Goal: Find specific page/section: Find specific page/section

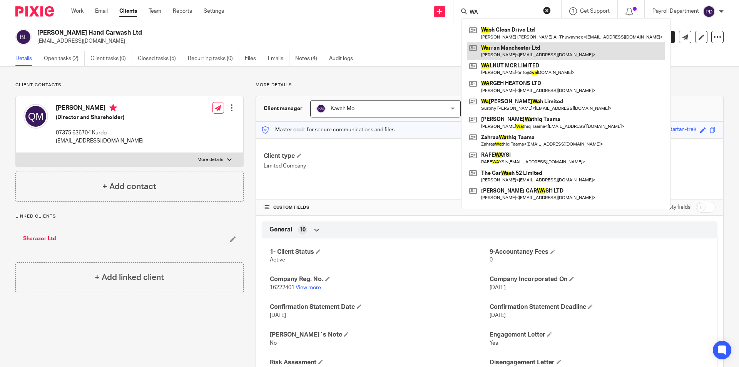
type input "WA"
click at [536, 54] on link at bounding box center [566, 51] width 198 height 18
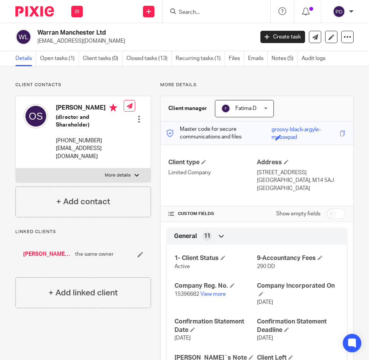
click at [193, 15] on input "Search" at bounding box center [212, 12] width 69 height 7
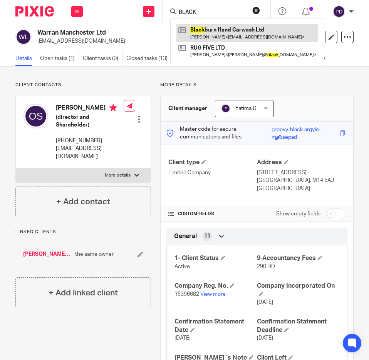
type input "BLACK"
click at [227, 30] on link at bounding box center [247, 33] width 142 height 18
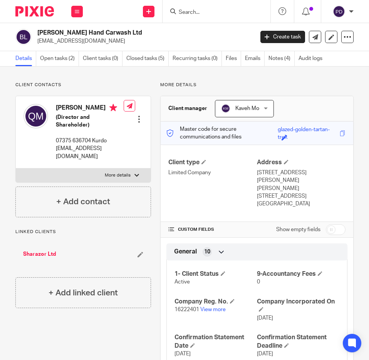
click at [205, 15] on input "Search" at bounding box center [212, 12] width 69 height 7
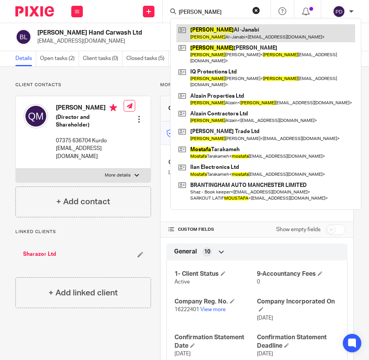
type input "MUSTAFA"
click at [209, 31] on link at bounding box center [265, 33] width 179 height 18
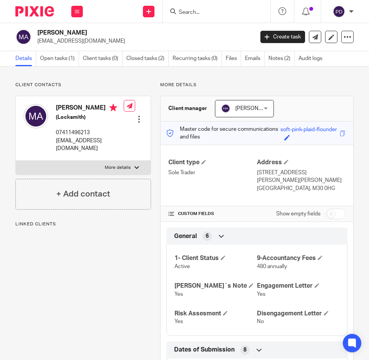
click at [137, 165] on label "More details" at bounding box center [83, 168] width 135 height 14
click at [16, 161] on input "More details" at bounding box center [15, 161] width 0 height 0
checkbox input "true"
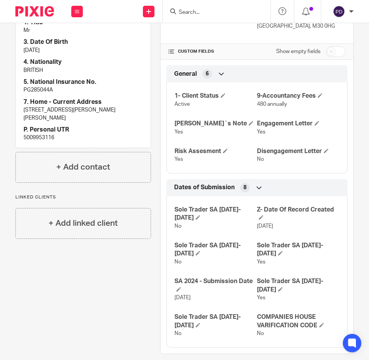
scroll to position [164, 0]
